Goal: Transaction & Acquisition: Purchase product/service

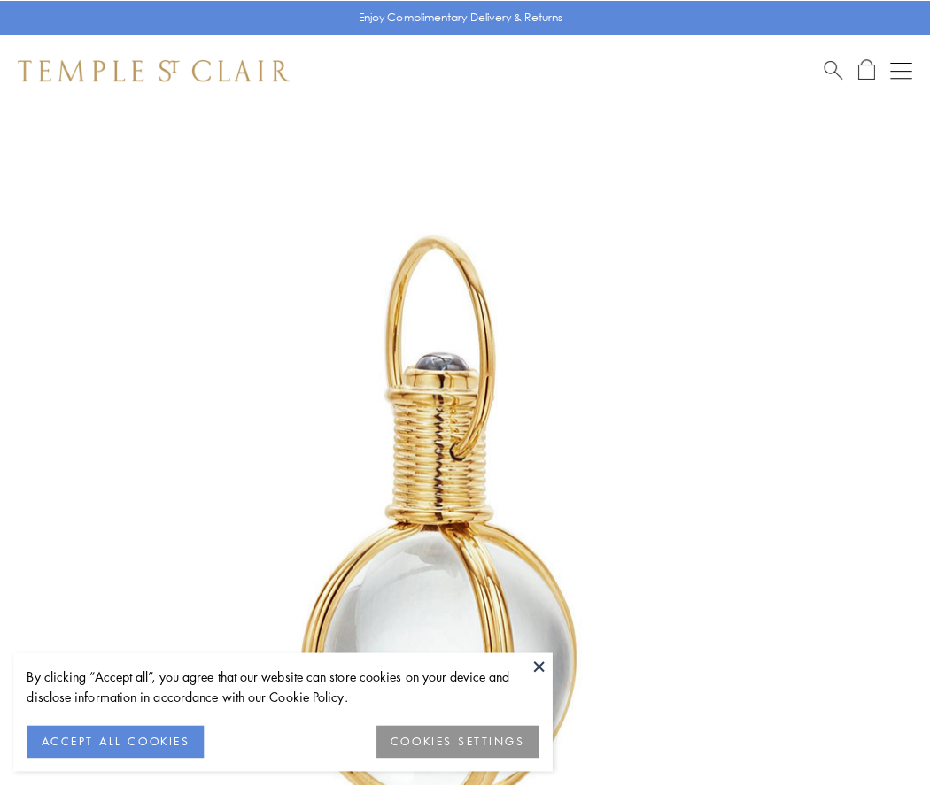
scroll to position [462, 0]
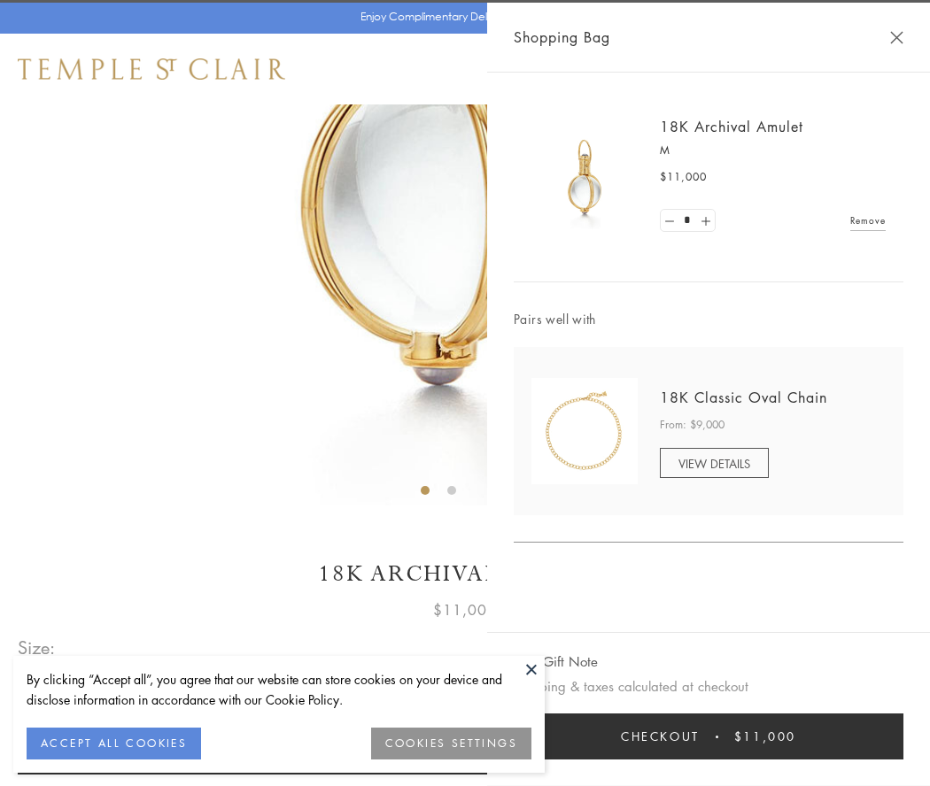
click at [708, 737] on button "Checkout $11,000" at bounding box center [708, 737] width 390 height 46
